Goal: Task Accomplishment & Management: Manage account settings

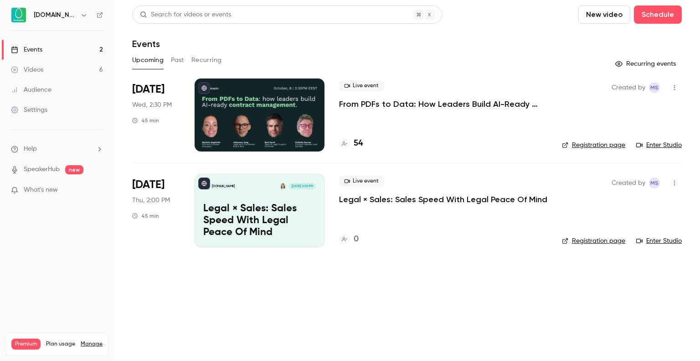
click at [388, 107] on p "From PDFs to Data: How Leaders Build AI-Ready Contract Management." at bounding box center [443, 103] width 208 height 11
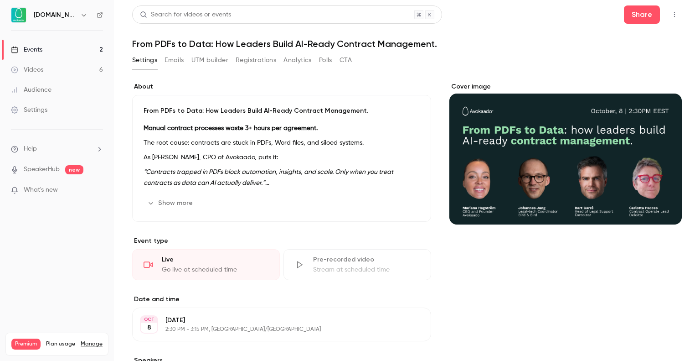
click at [252, 65] on button "Registrations" at bounding box center [256, 60] width 41 height 15
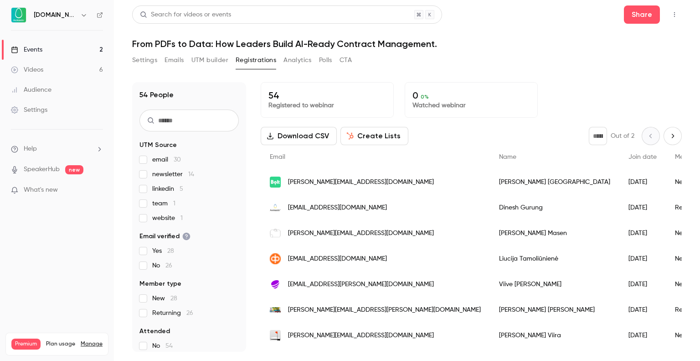
click at [31, 112] on div "Settings" at bounding box center [29, 109] width 36 height 9
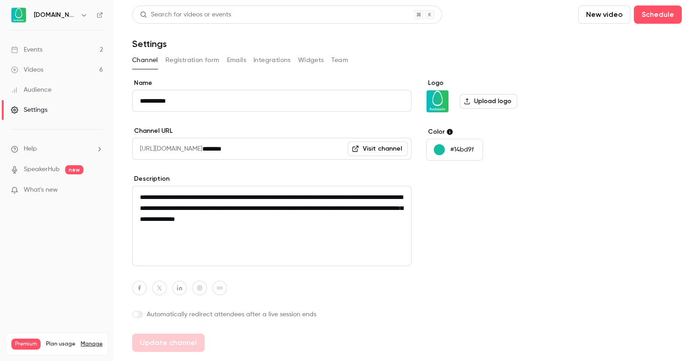
click at [302, 62] on button "Widgets" at bounding box center [311, 60] width 26 height 15
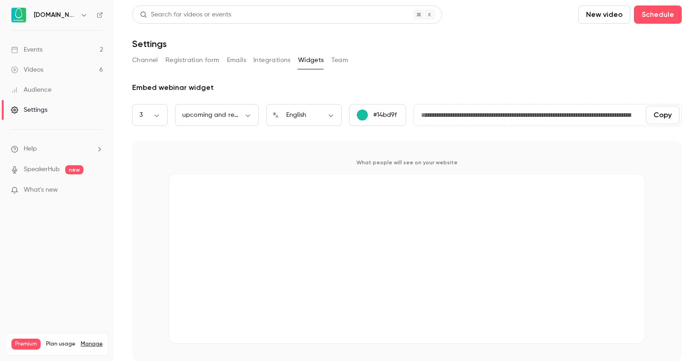
click at [142, 64] on button "Channel" at bounding box center [145, 60] width 26 height 15
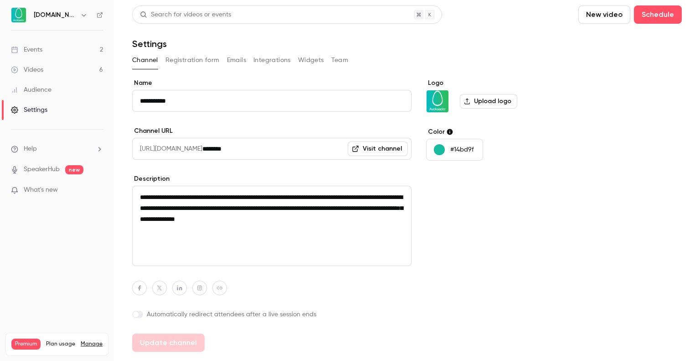
click at [213, 60] on button "Registration form" at bounding box center [192, 60] width 54 height 15
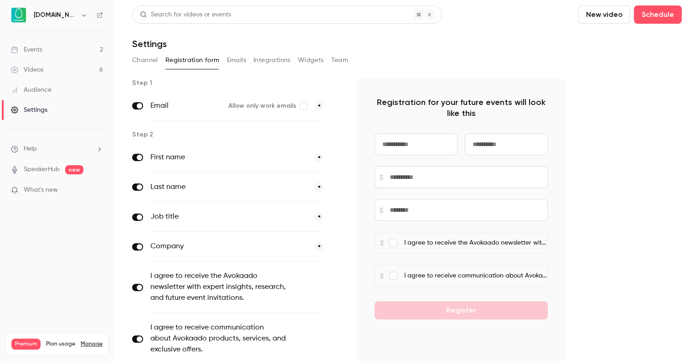
click at [230, 61] on button "Emails" at bounding box center [236, 60] width 19 height 15
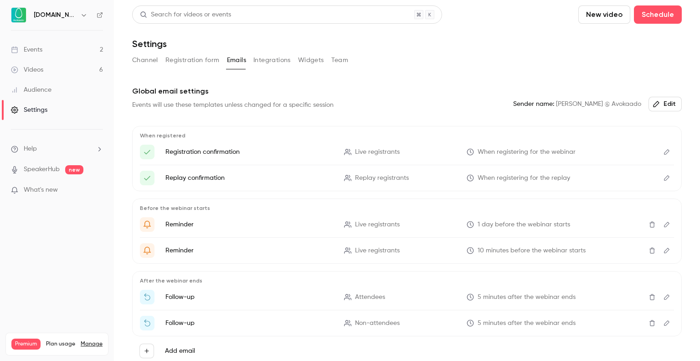
click at [279, 61] on button "Integrations" at bounding box center [271, 60] width 37 height 15
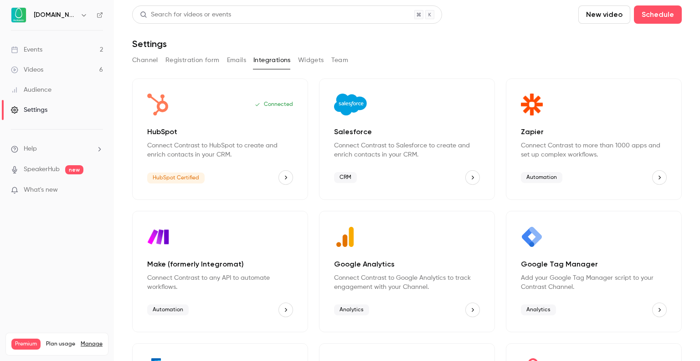
click at [21, 50] on div "Events" at bounding box center [26, 49] width 31 height 9
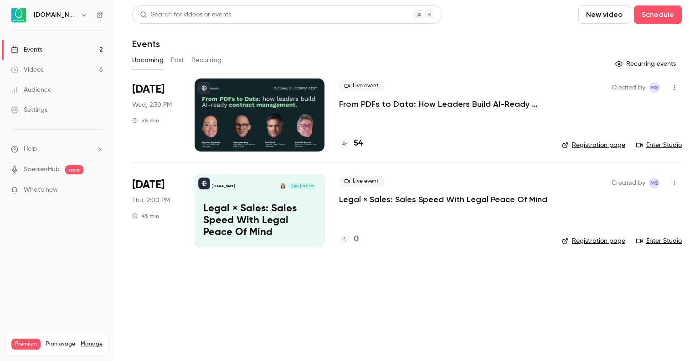
click at [587, 149] on link "Registration page" at bounding box center [593, 144] width 63 height 9
